Goal: Book appointment/travel/reservation

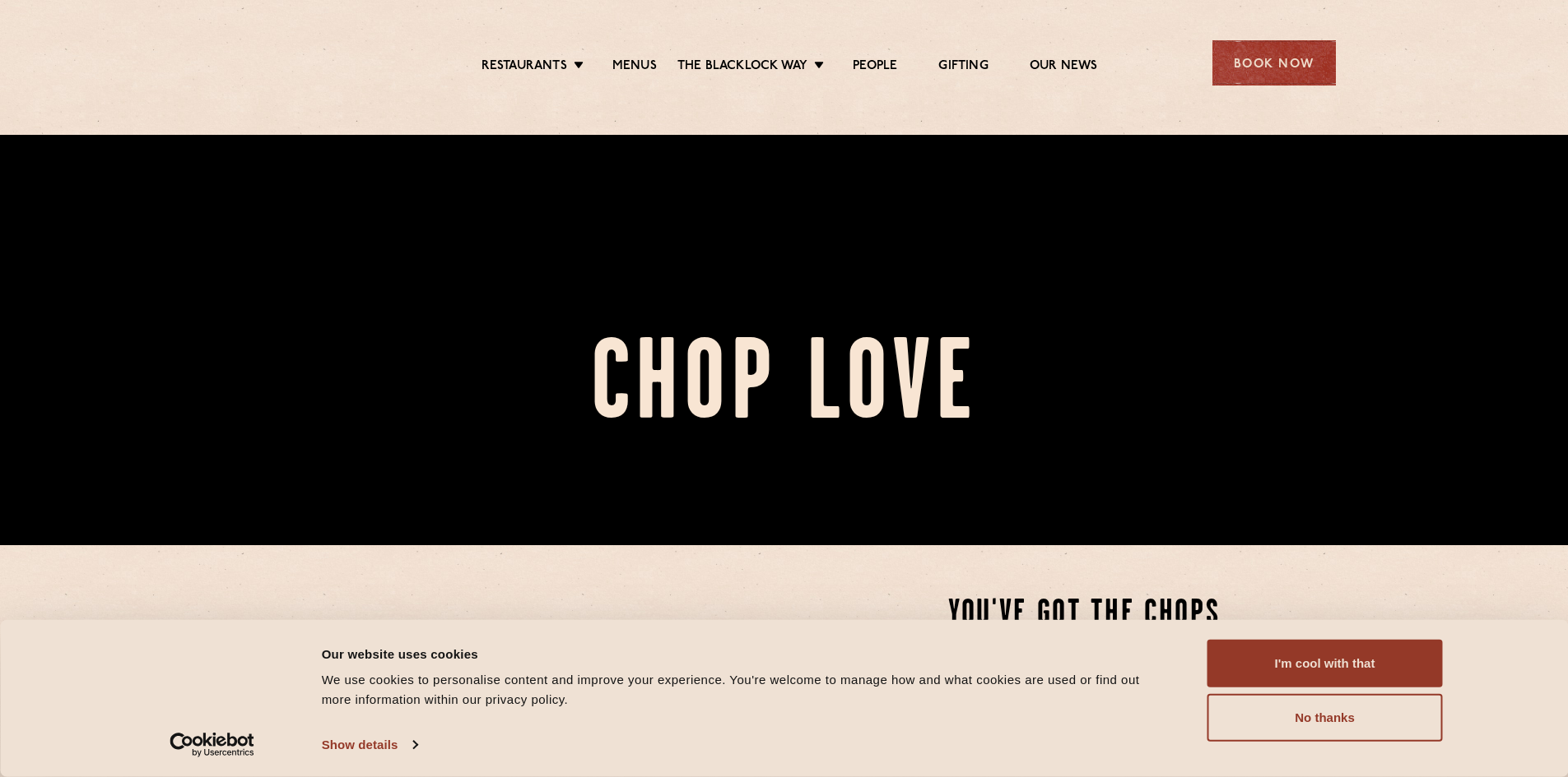
scroll to position [493, 0]
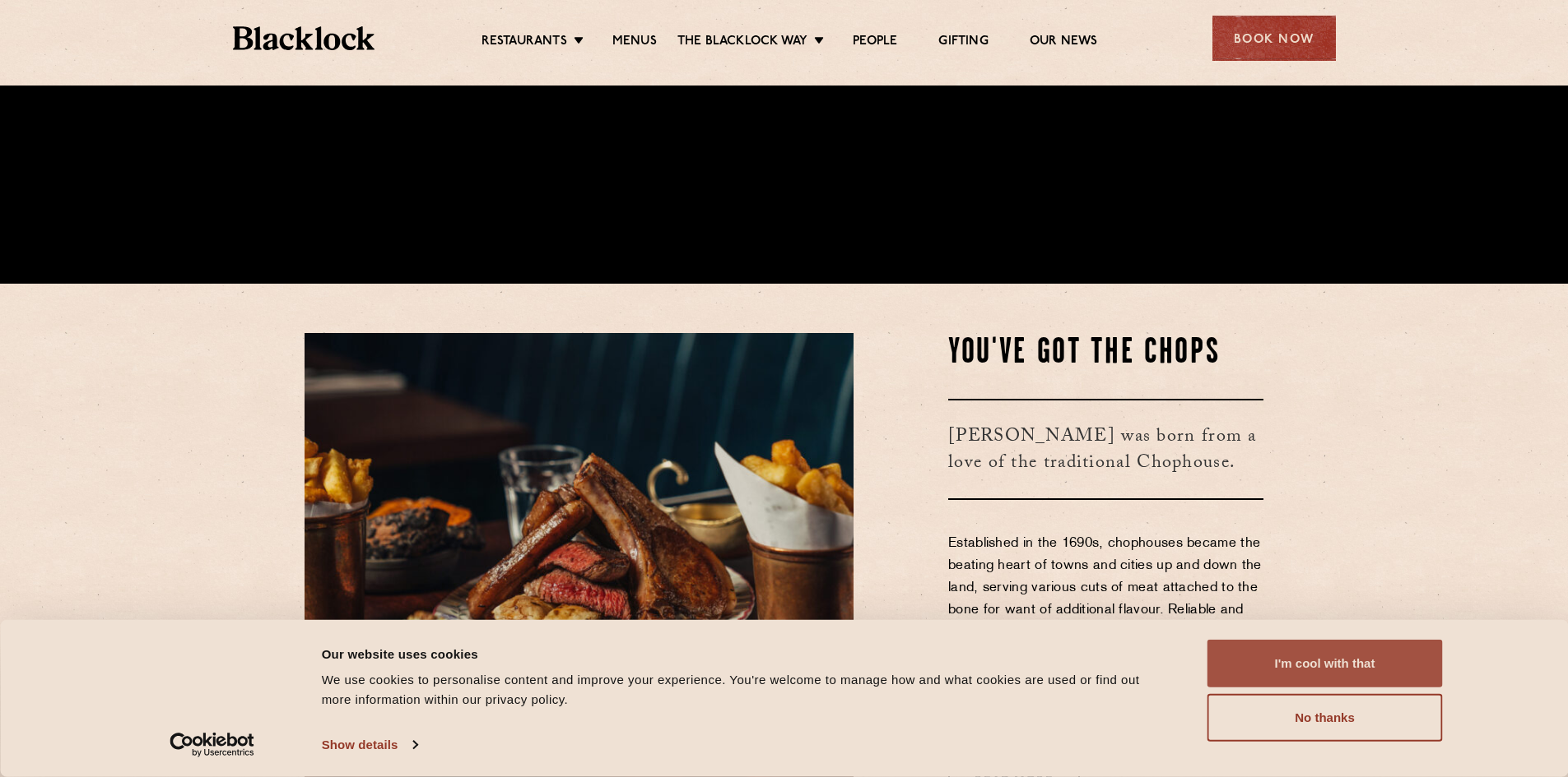
click at [1352, 664] on button "I'm cool with that" at bounding box center [1325, 663] width 235 height 47
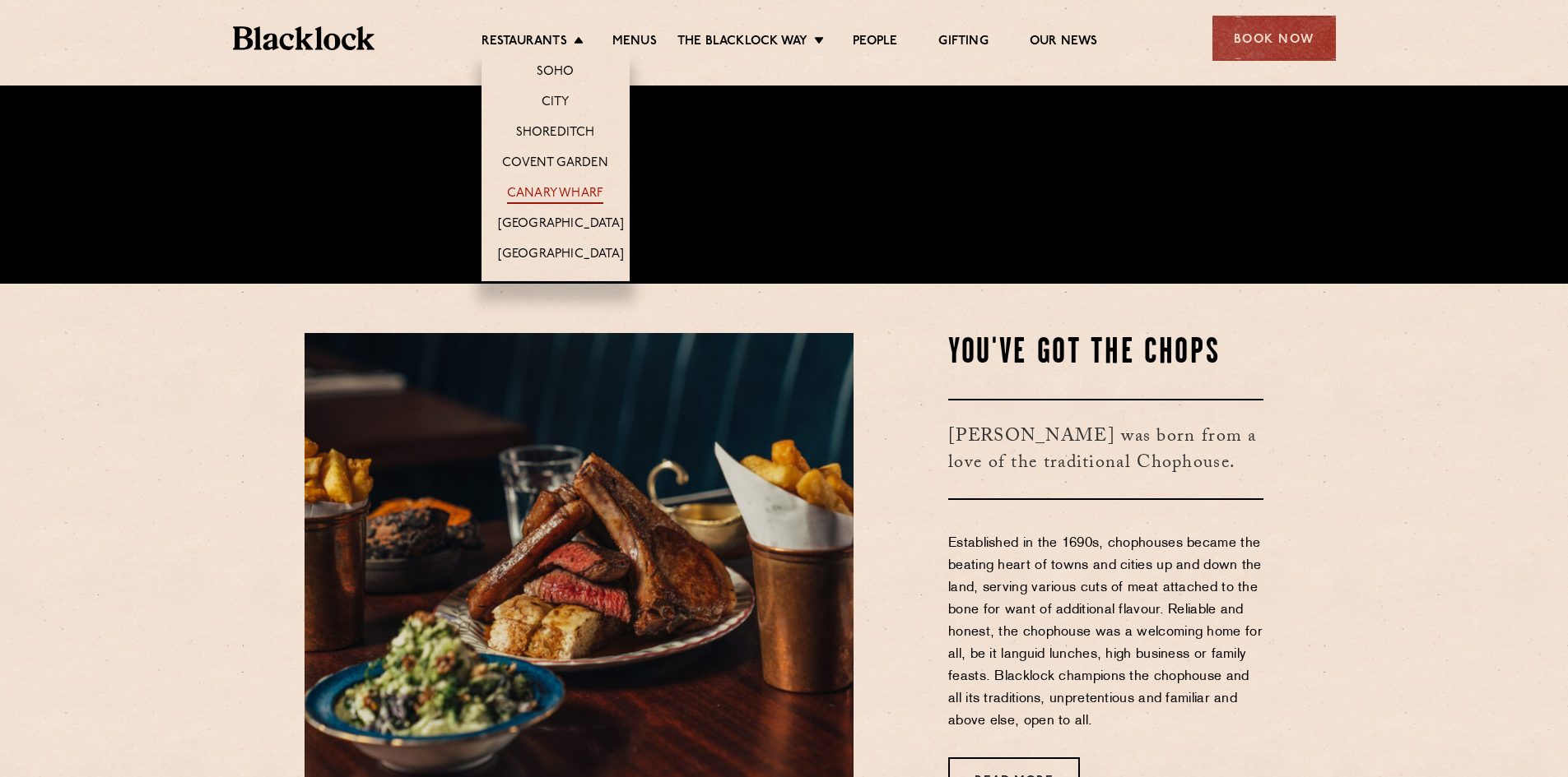
click at [557, 195] on link "Canary Wharf" at bounding box center [555, 195] width 96 height 18
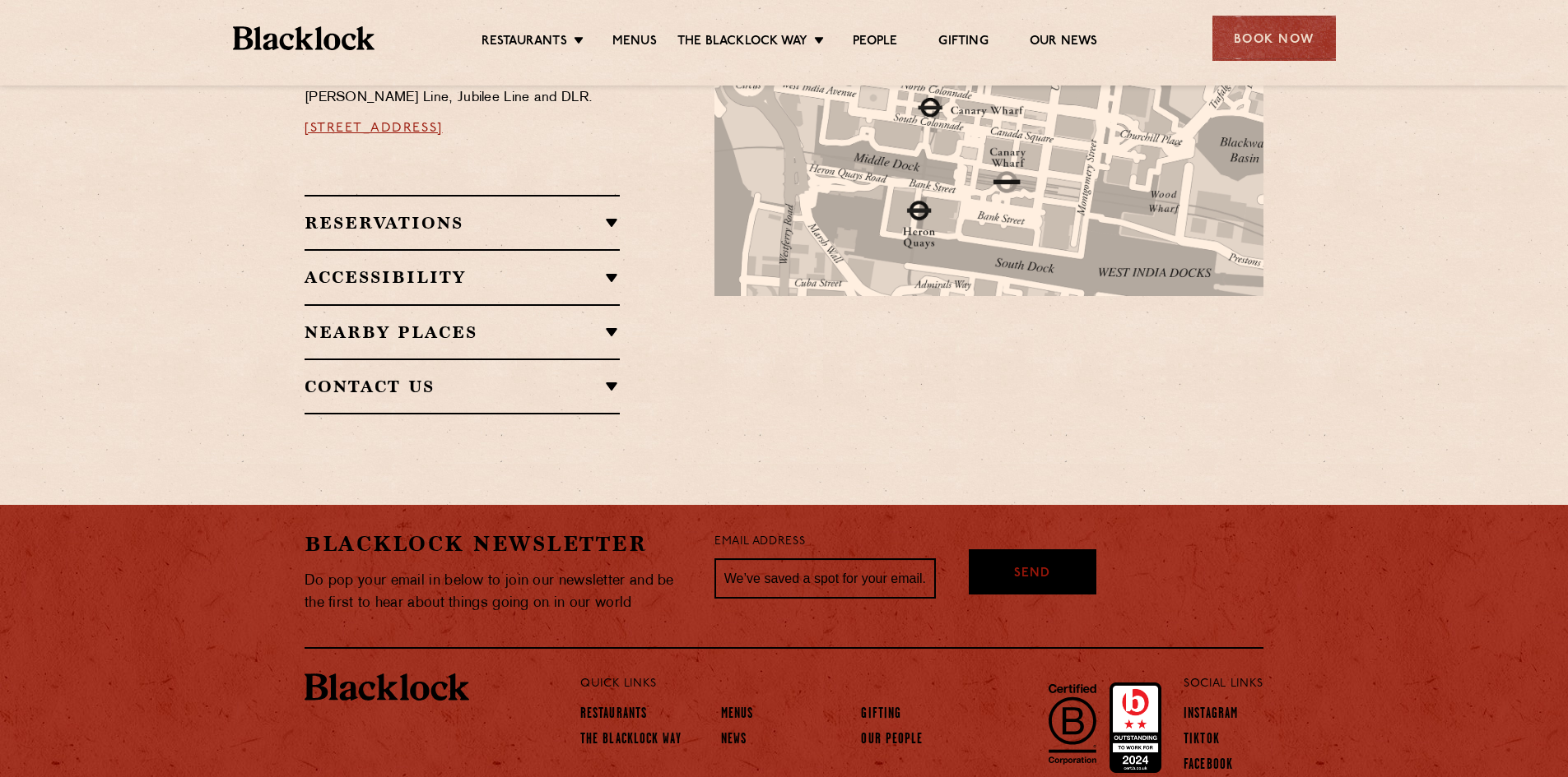
scroll to position [1017, 0]
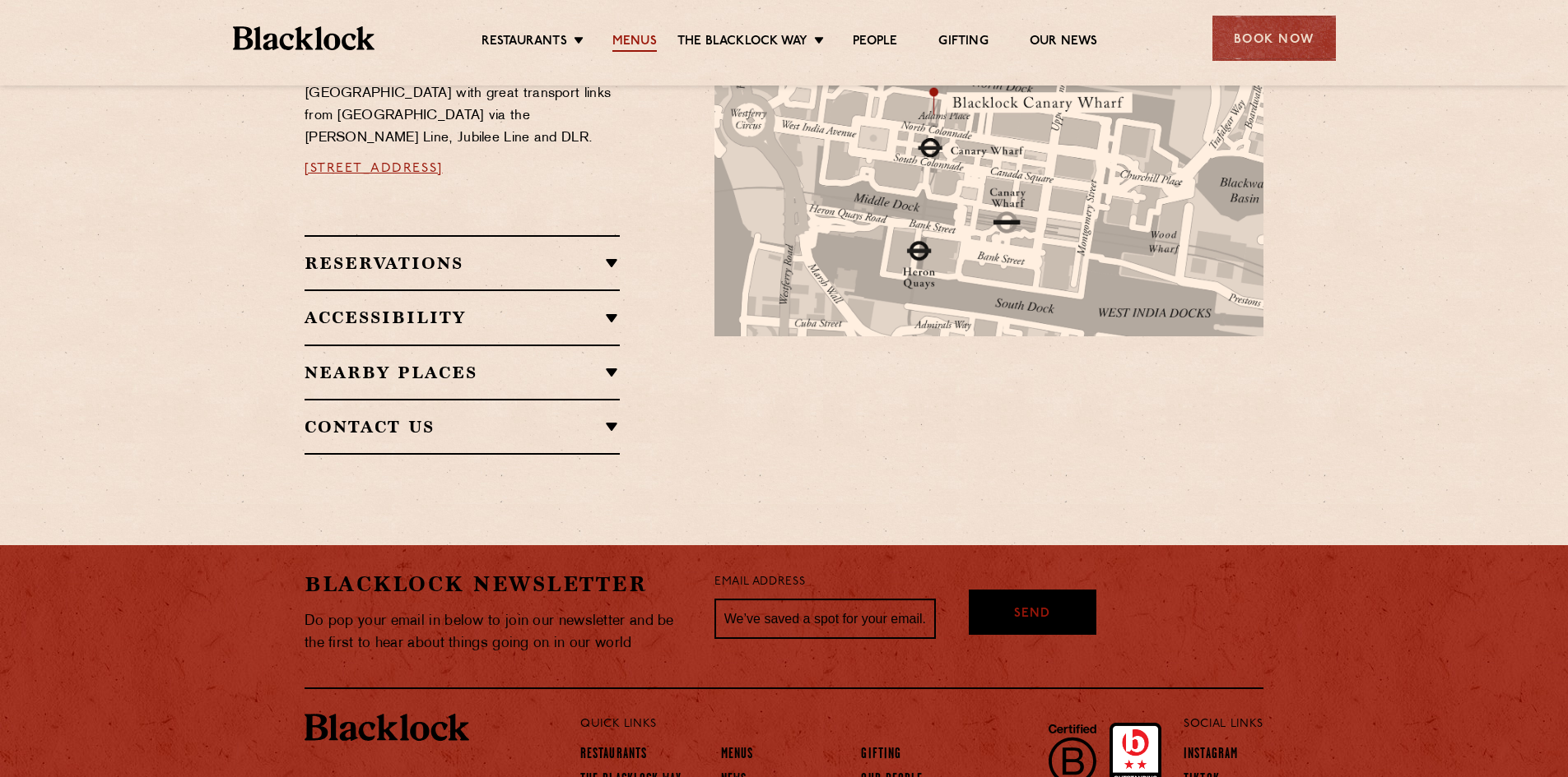
click at [635, 46] on link "Menus" at bounding box center [635, 43] width 45 height 18
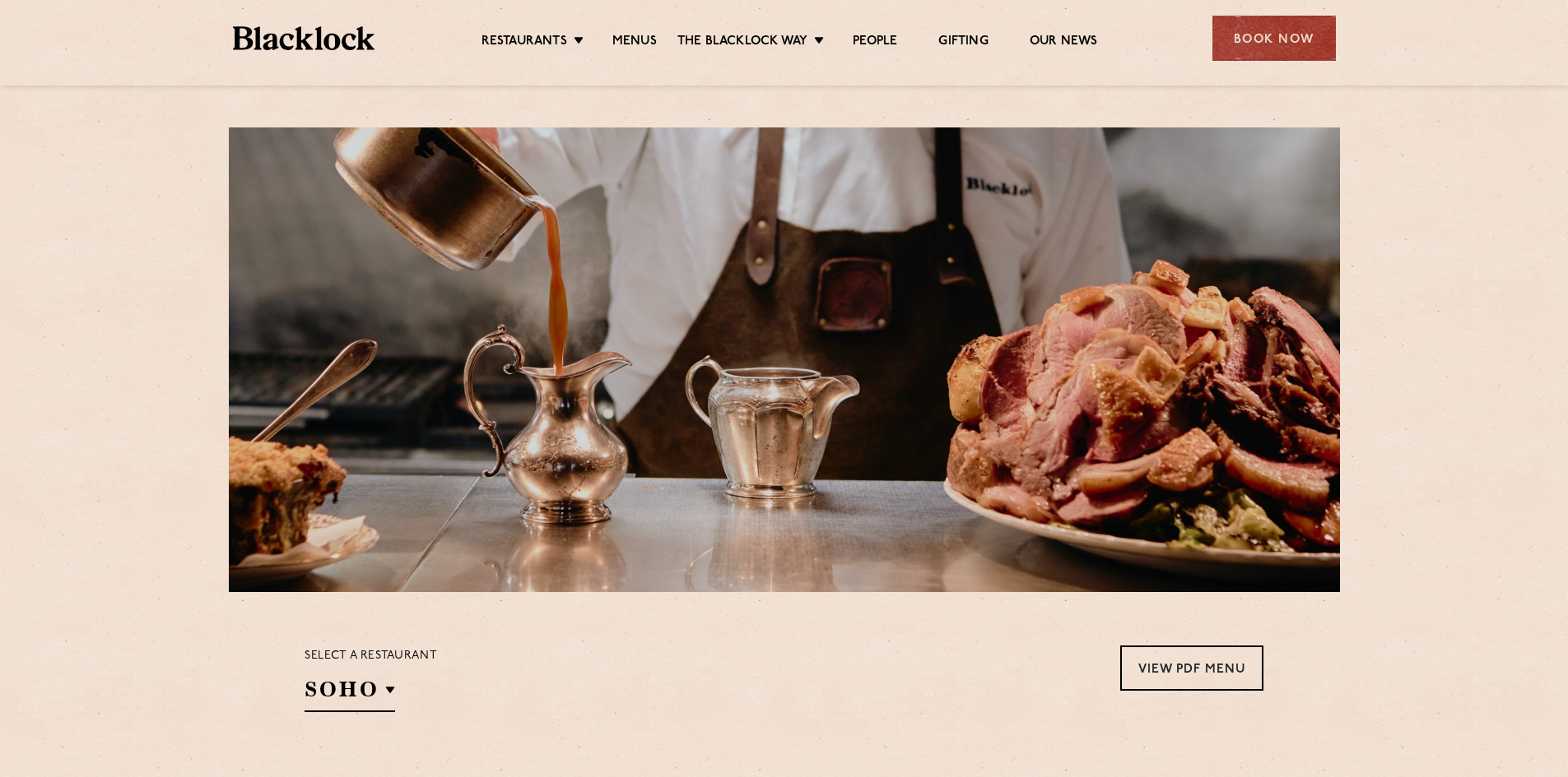
scroll to position [493, 0]
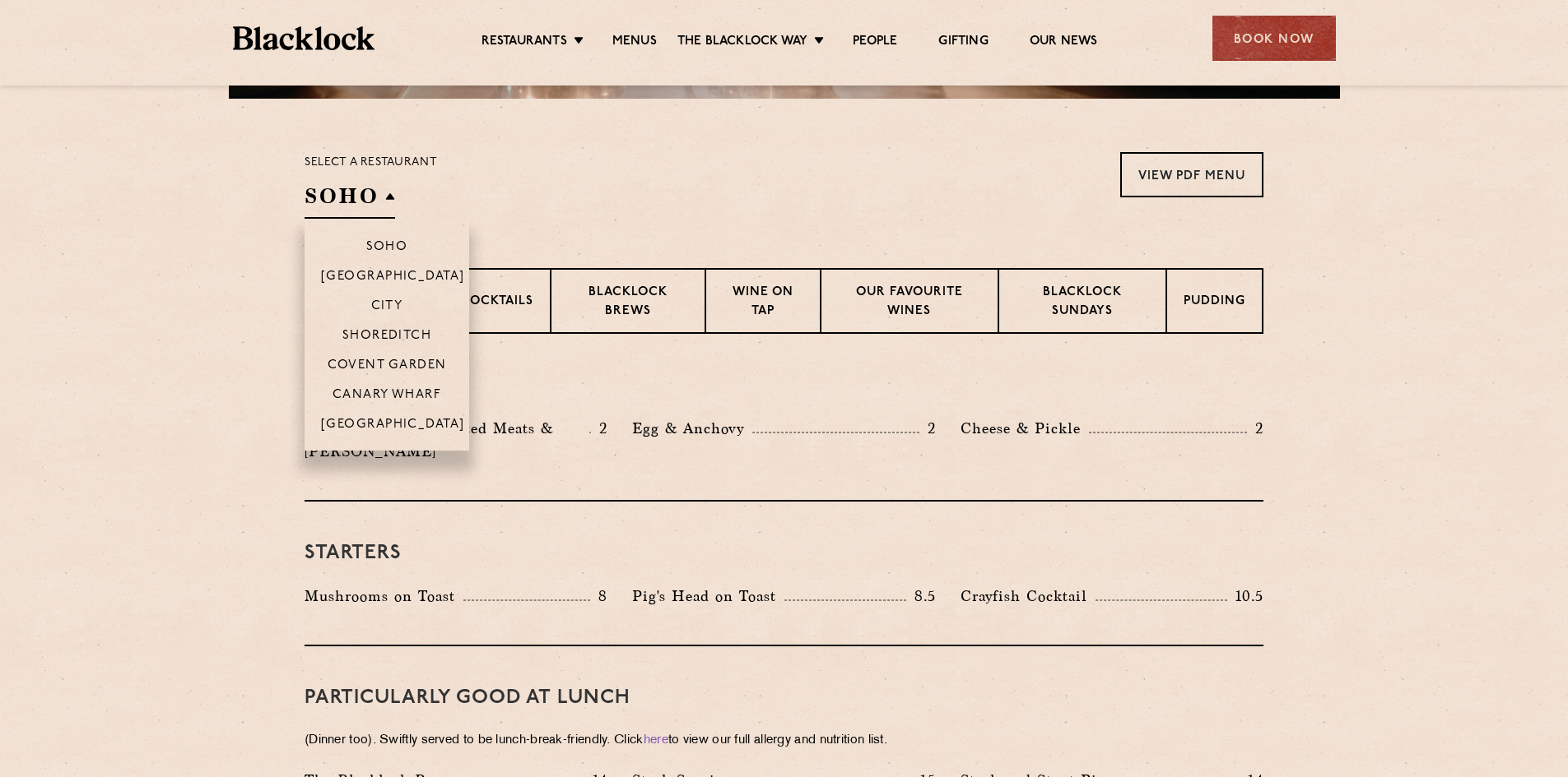
click at [382, 198] on h2 "SOHO" at bounding box center [350, 200] width 91 height 37
click at [378, 400] on p "Canary Wharf" at bounding box center [386, 397] width 109 height 17
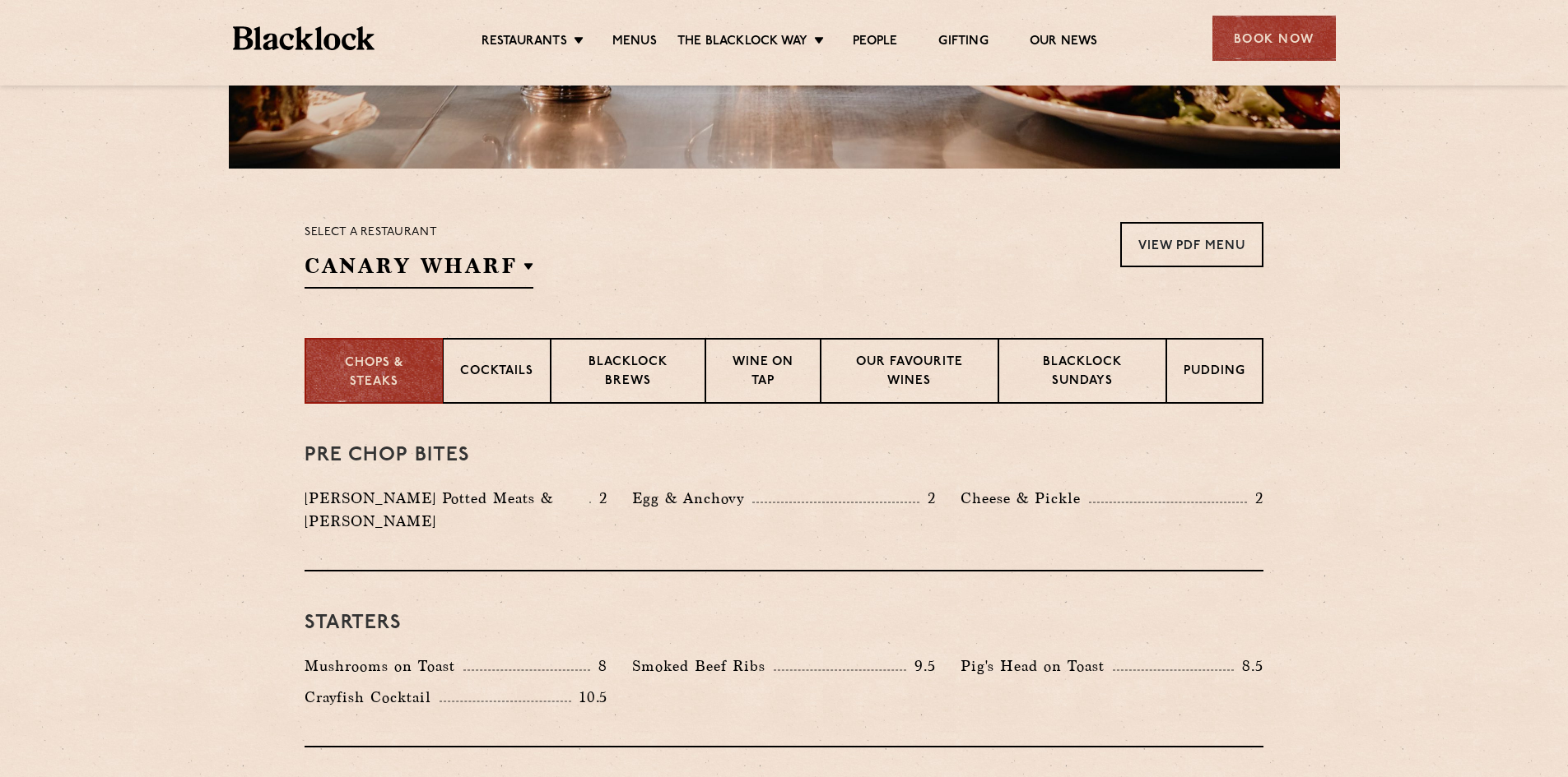
scroll to position [329, 0]
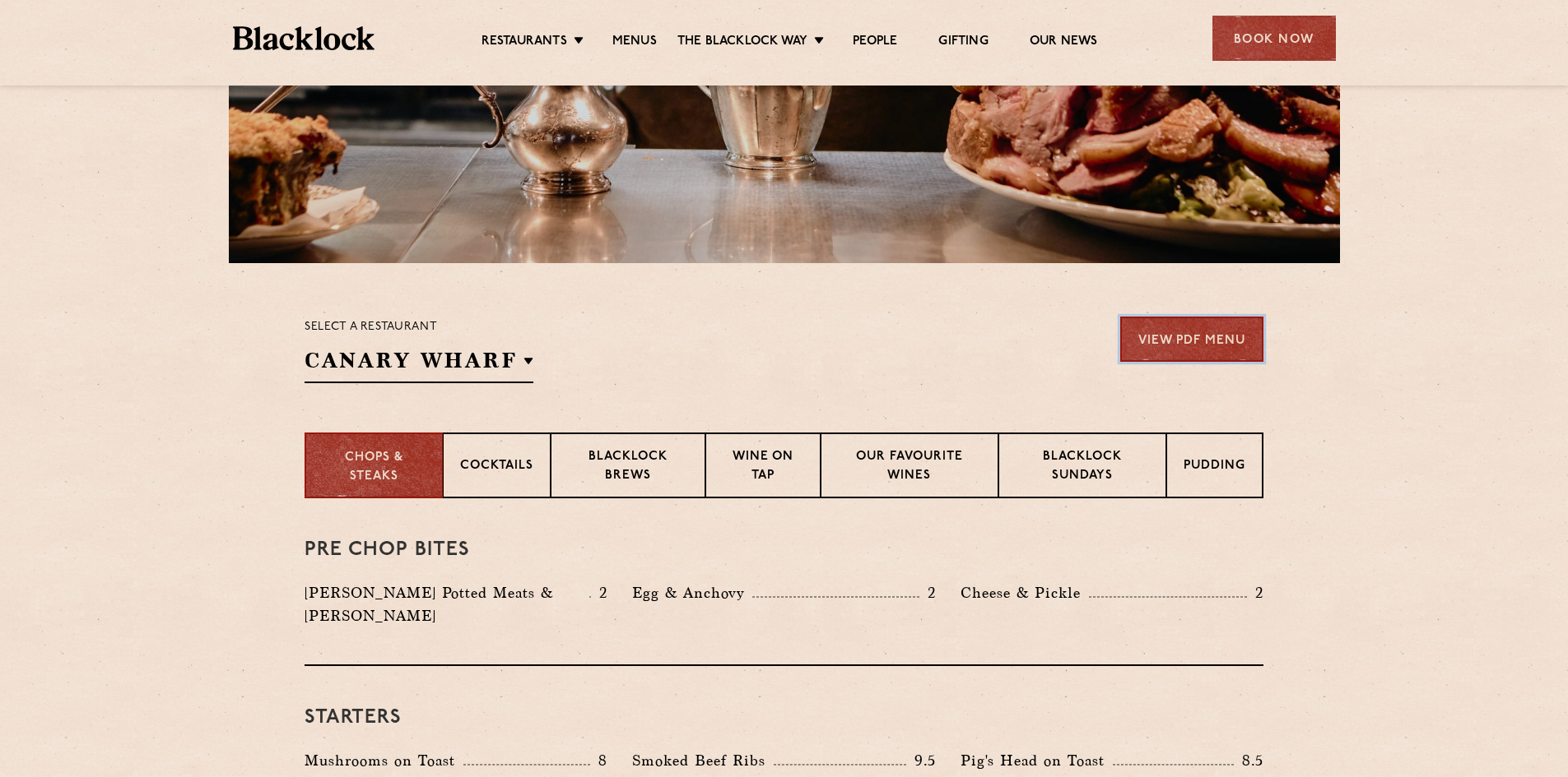
click at [1234, 346] on link "View PDF Menu" at bounding box center [1191, 339] width 143 height 45
click at [1330, 42] on div "Book Now" at bounding box center [1273, 38] width 124 height 45
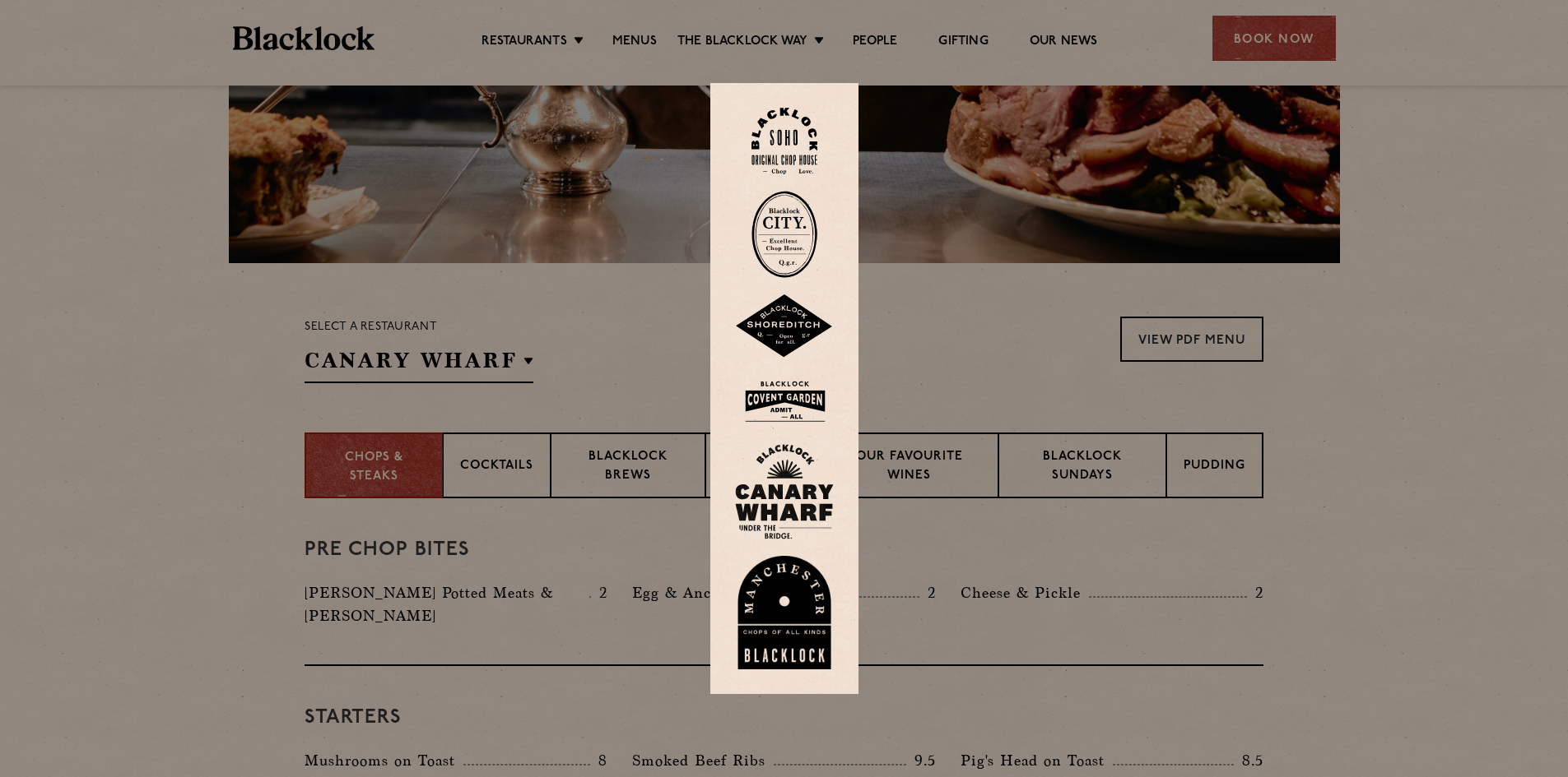
click at [804, 468] on img at bounding box center [784, 491] width 99 height 95
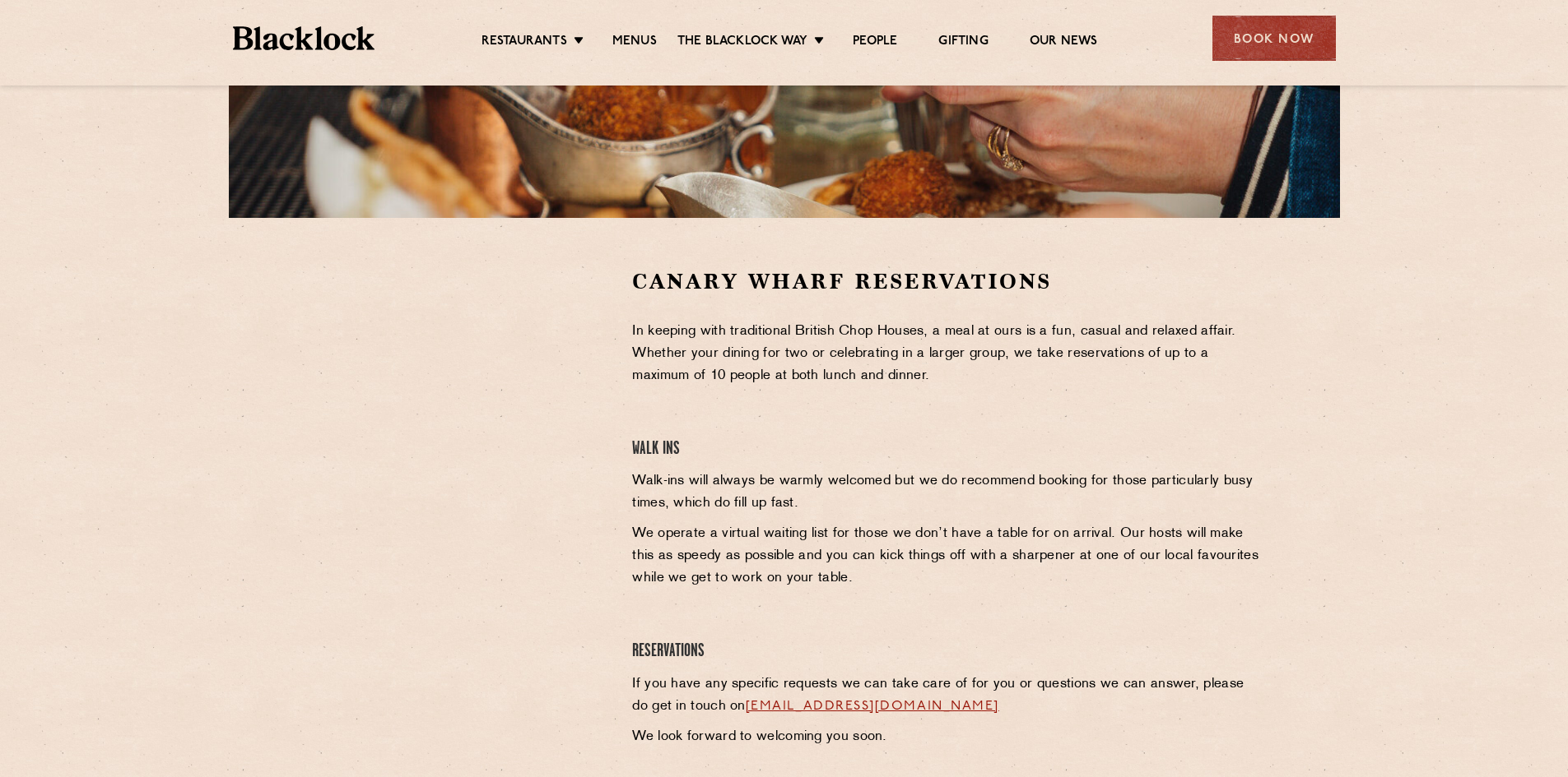
scroll to position [411, 0]
